Goal: Task Accomplishment & Management: Use online tool/utility

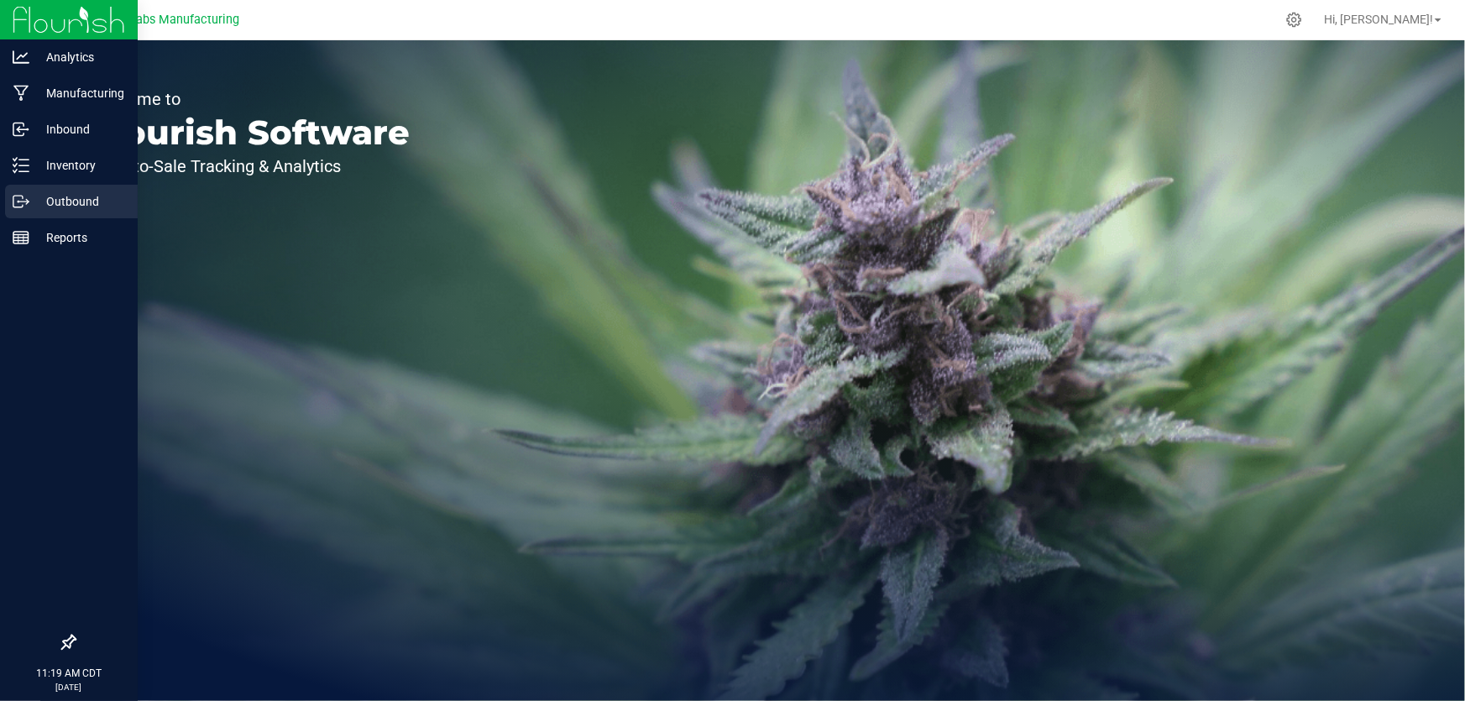
click at [97, 208] on p "Outbound" at bounding box center [79, 201] width 101 height 20
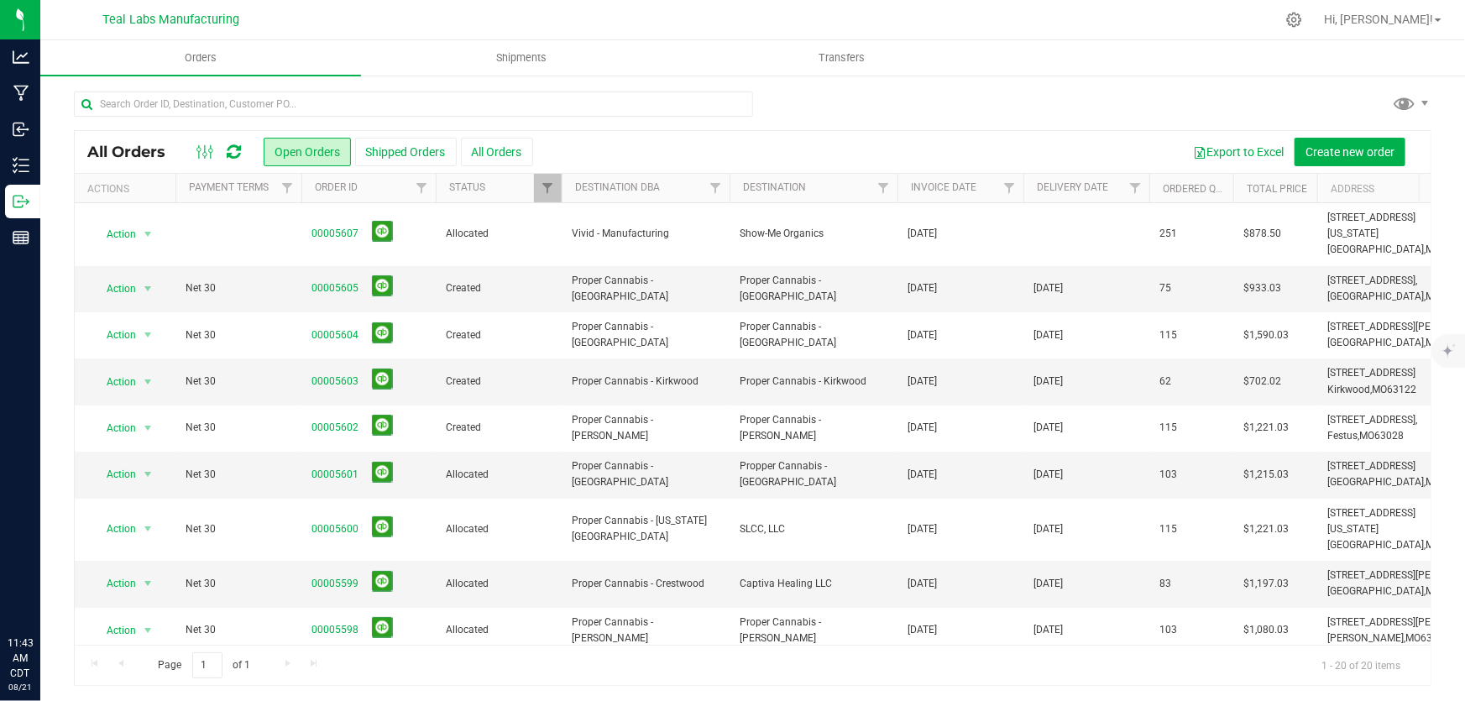
click at [534, 151] on div "Export to Excel Create new order" at bounding box center [975, 152] width 885 height 29
click at [521, 151] on button "All Orders" at bounding box center [497, 152] width 72 height 29
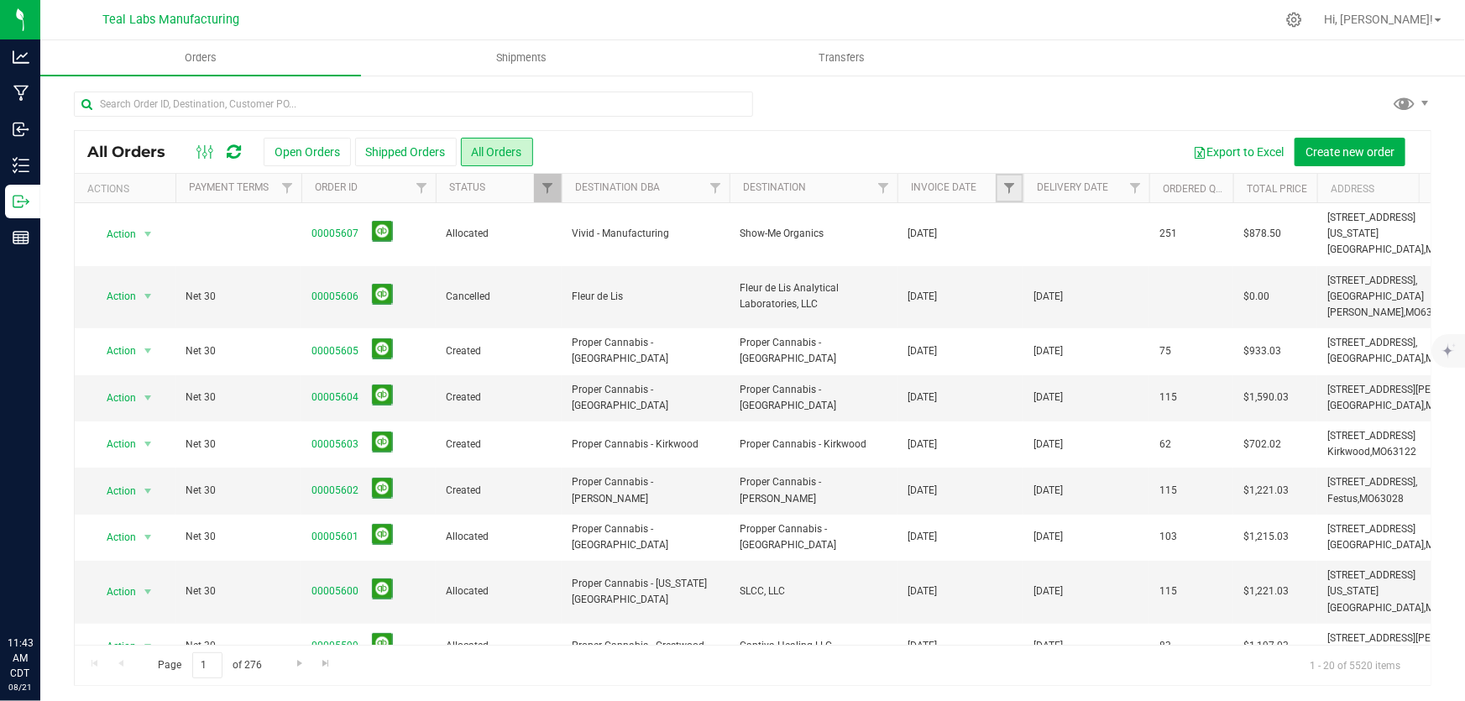
click at [996, 186] on link "Filter" at bounding box center [1010, 188] width 28 height 29
click at [971, 140] on div "Export to Excel Create new order" at bounding box center [975, 152] width 885 height 29
